Goal: Download file/media

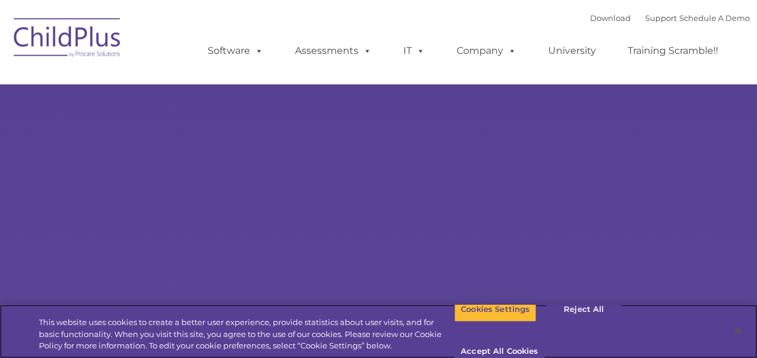
select select "MEDIUM"
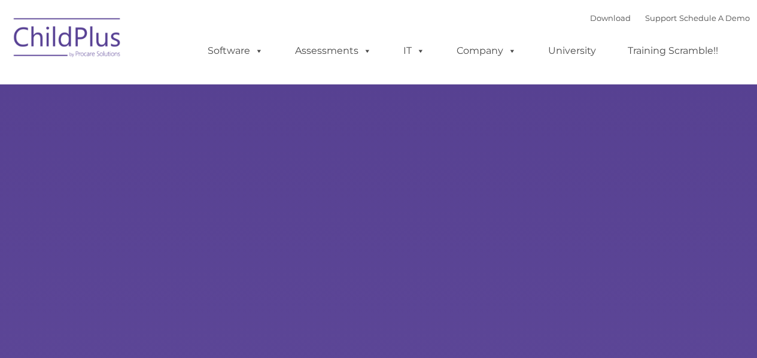
type input ""
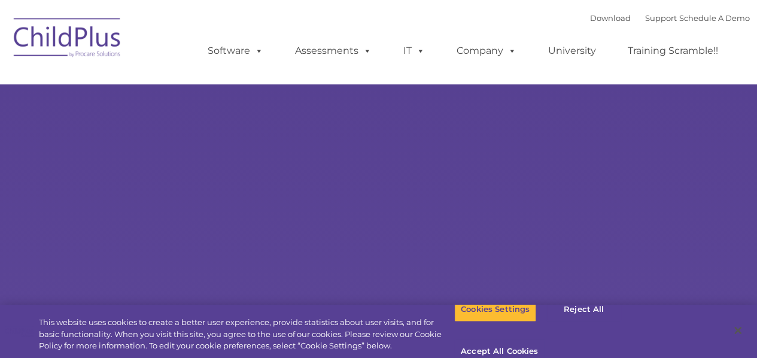
select select "MEDIUM"
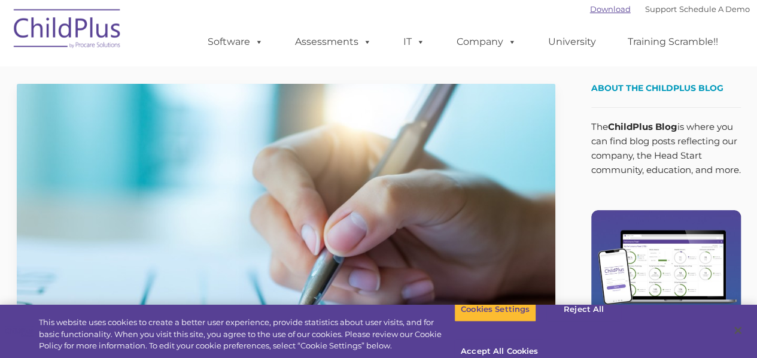
click at [591, 9] on link "Download" at bounding box center [610, 9] width 41 height 10
click at [567, 319] on button "Reject All" at bounding box center [583, 309] width 75 height 25
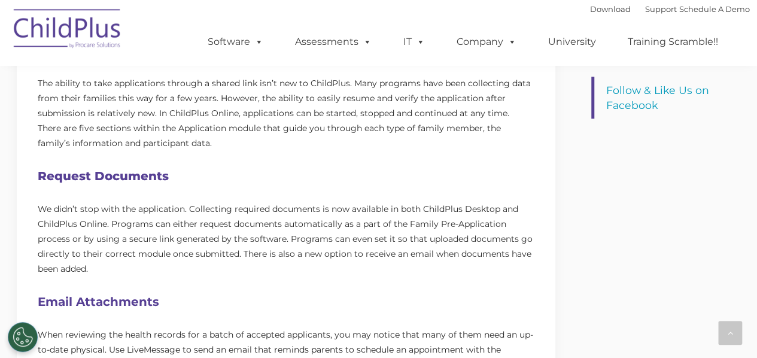
scroll to position [518, 0]
